Goal: Task Accomplishment & Management: Use online tool/utility

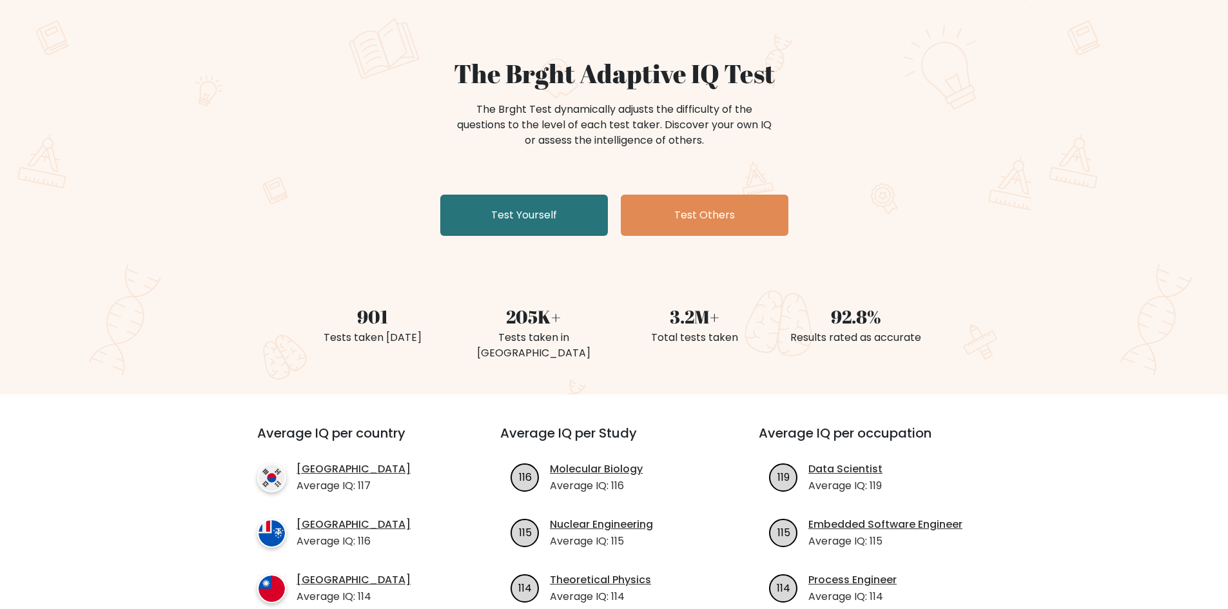
scroll to position [64, 0]
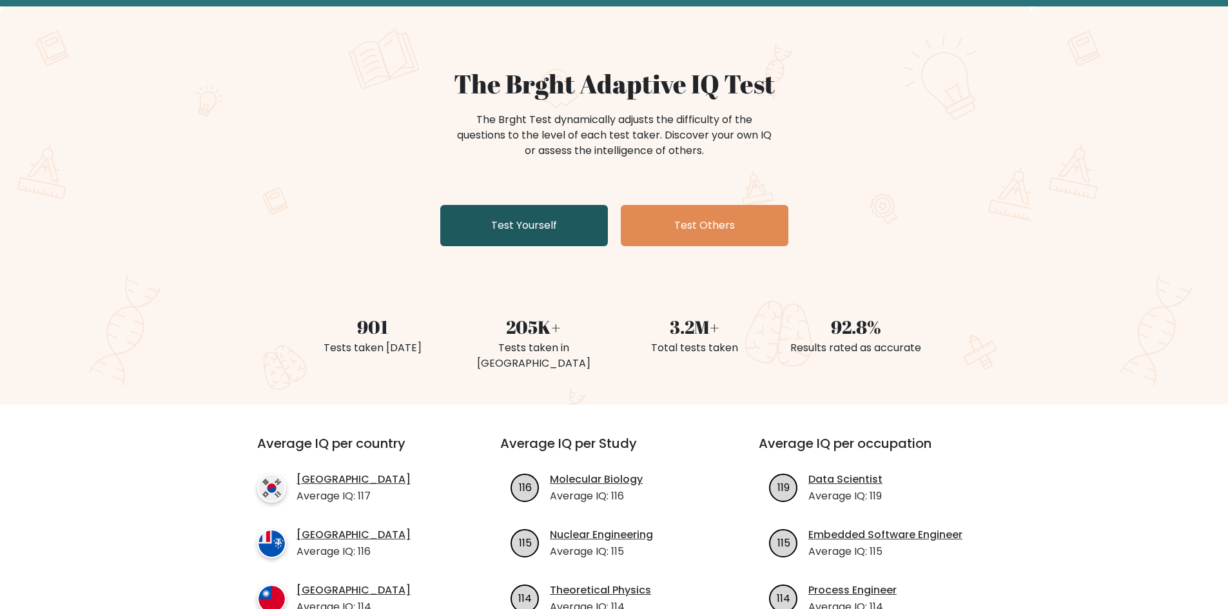
click at [501, 243] on link "Test Yourself" at bounding box center [524, 225] width 168 height 41
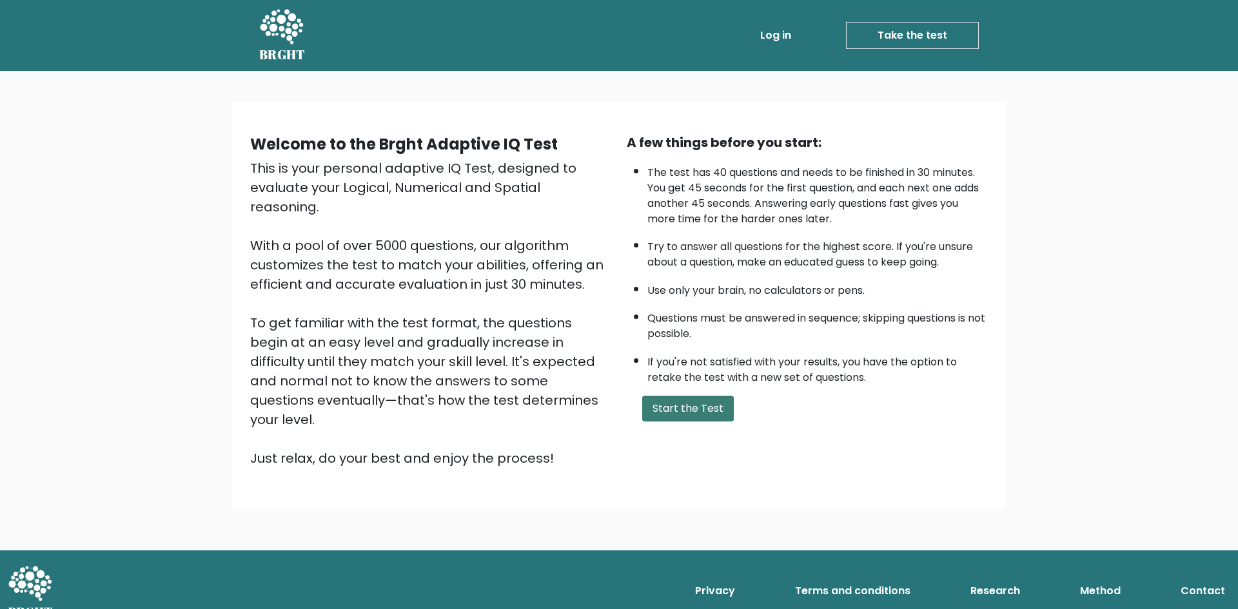
click at [686, 406] on button "Start the Test" at bounding box center [688, 409] width 92 height 26
